Goal: Information Seeking & Learning: Learn about a topic

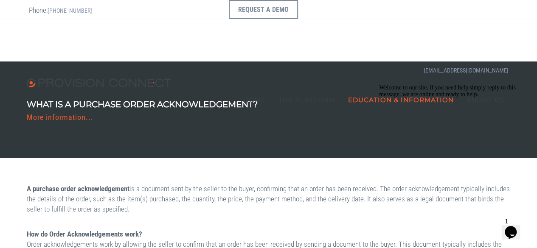
click at [336, 37] on div "Home The Platform Solutions & Modules Supplier Connect" at bounding box center [269, 70] width 484 height 102
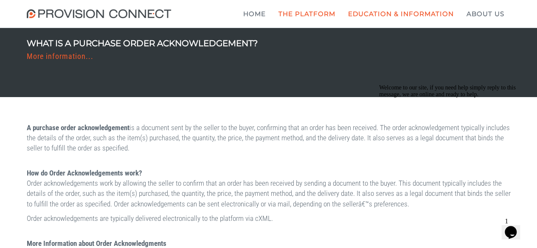
scroll to position [42, 0]
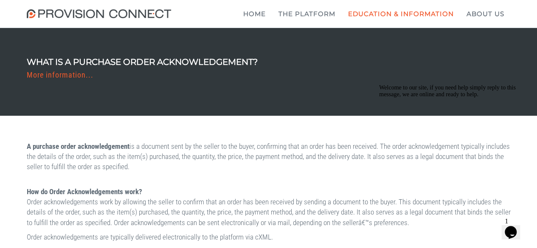
click at [476, 98] on div "Welcome to our site, if you need help simply reply to this message, we are onli…" at bounding box center [455, 91] width 153 height 14
click at [379, 84] on icon "Chat attention grabber" at bounding box center [379, 84] width 0 height 0
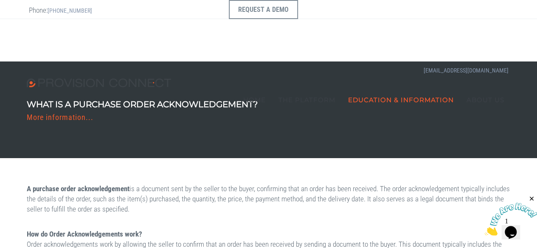
scroll to position [0, 0]
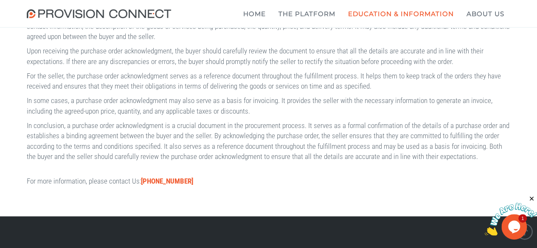
scroll to position [424, 0]
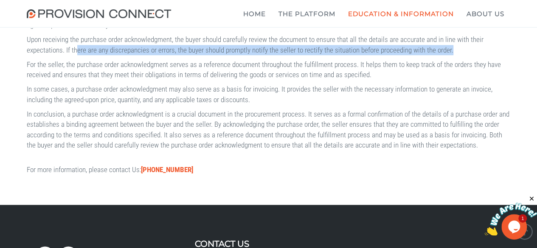
drag, startPoint x: 128, startPoint y: 71, endPoint x: 215, endPoint y: 77, distance: 87.1
click at [215, 55] on p "Upon receiving the purchase order acknowledgment, the buyer should carefully re…" at bounding box center [269, 44] width 484 height 21
click at [241, 55] on p "Upon receiving the purchase order acknowledgment, the buyer should carefully re…" at bounding box center [269, 44] width 484 height 21
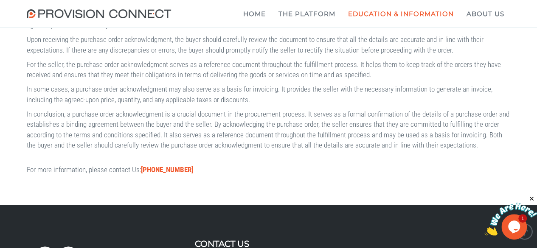
click at [241, 55] on p "Upon receiving the purchase order acknowledgment, the buyer should carefully re…" at bounding box center [269, 44] width 484 height 21
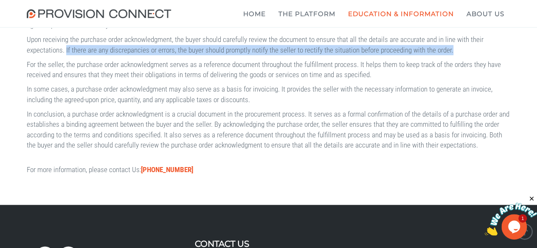
drag, startPoint x: 117, startPoint y: 71, endPoint x: 228, endPoint y: 77, distance: 110.9
click at [228, 55] on p "Upon receiving the purchase order acknowledgment, the buyer should carefully re…" at bounding box center [269, 44] width 484 height 21
click at [234, 55] on p "Upon receiving the purchase order acknowledgment, the buyer should carefully re…" at bounding box center [269, 44] width 484 height 21
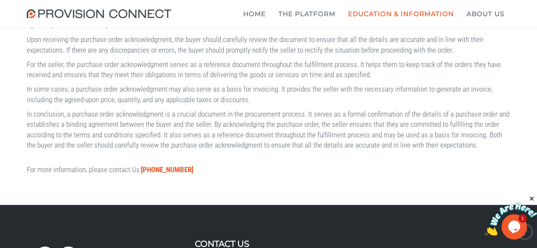
click at [240, 55] on p "Upon receiving the purchase order acknowledgment, the buyer should carefully re…" at bounding box center [269, 44] width 484 height 21
click at [263, 80] on p "For the seller, the purchase order acknowledgment serves as a reference documen…" at bounding box center [269, 69] width 484 height 21
